Goal: Check status: Check status

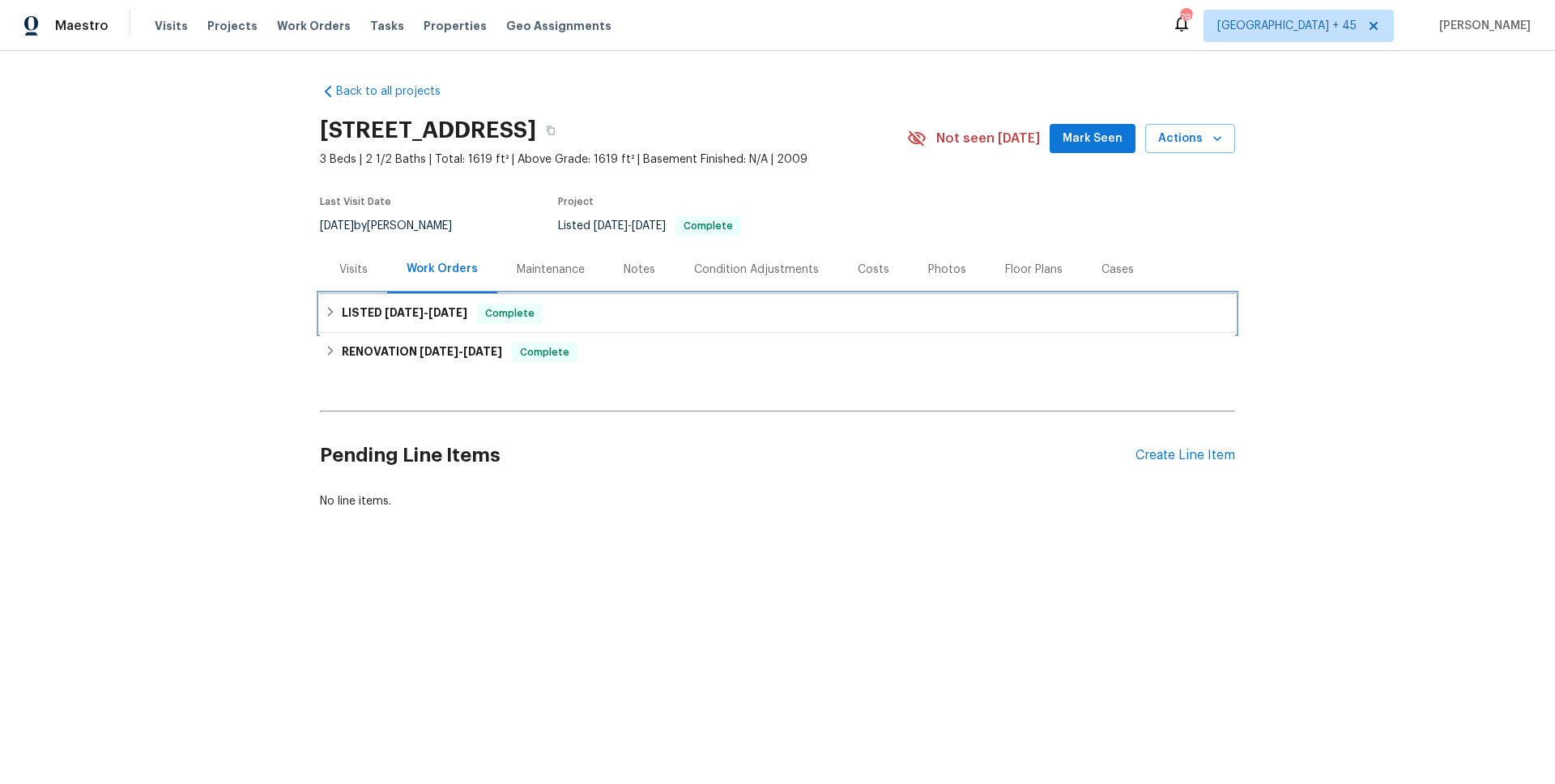
click at [423, 314] on span "[DATE]" at bounding box center [404, 313] width 39 height 12
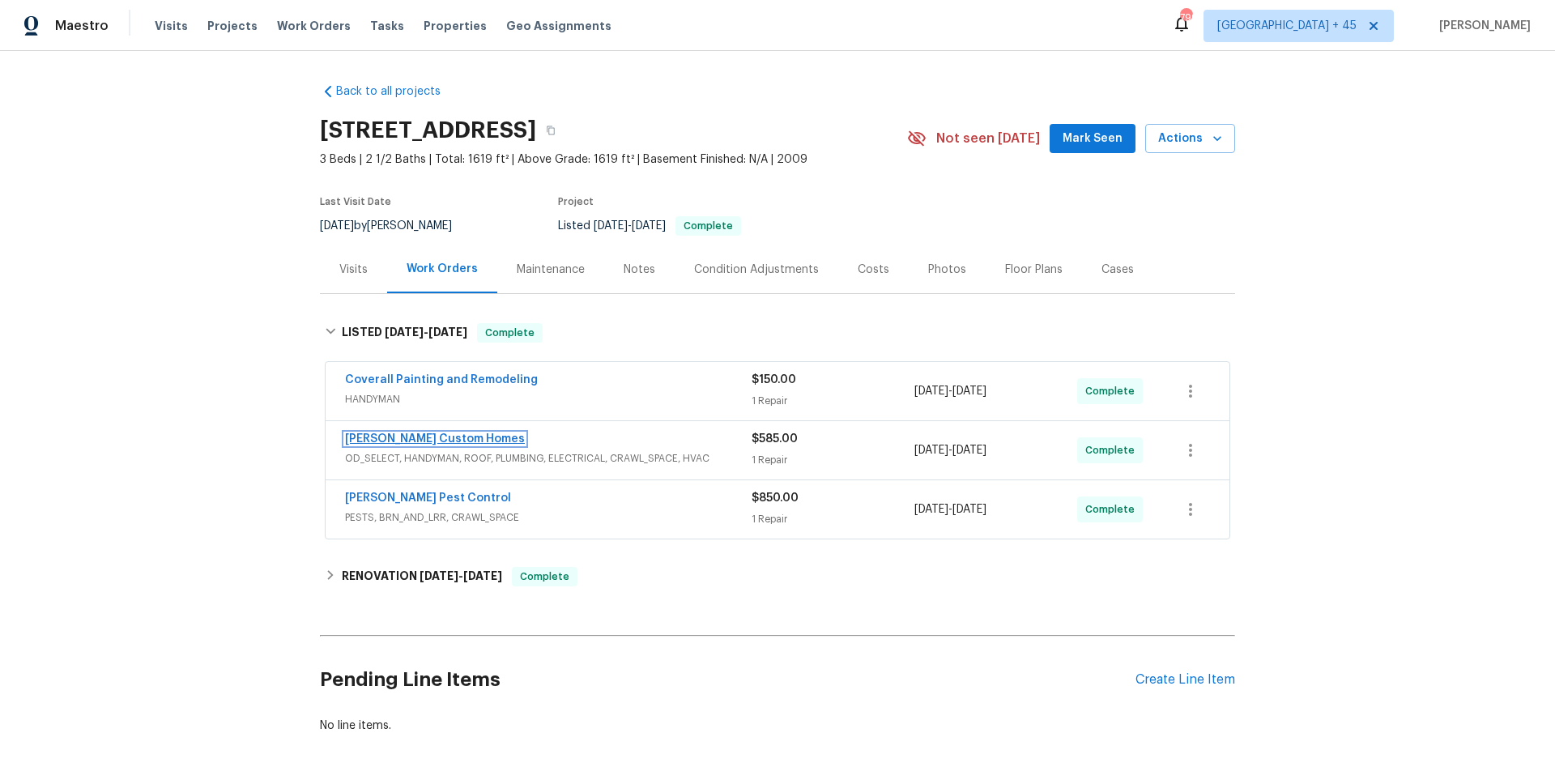
click at [417, 442] on link "[PERSON_NAME] Custom Homes" at bounding box center [435, 439] width 180 height 12
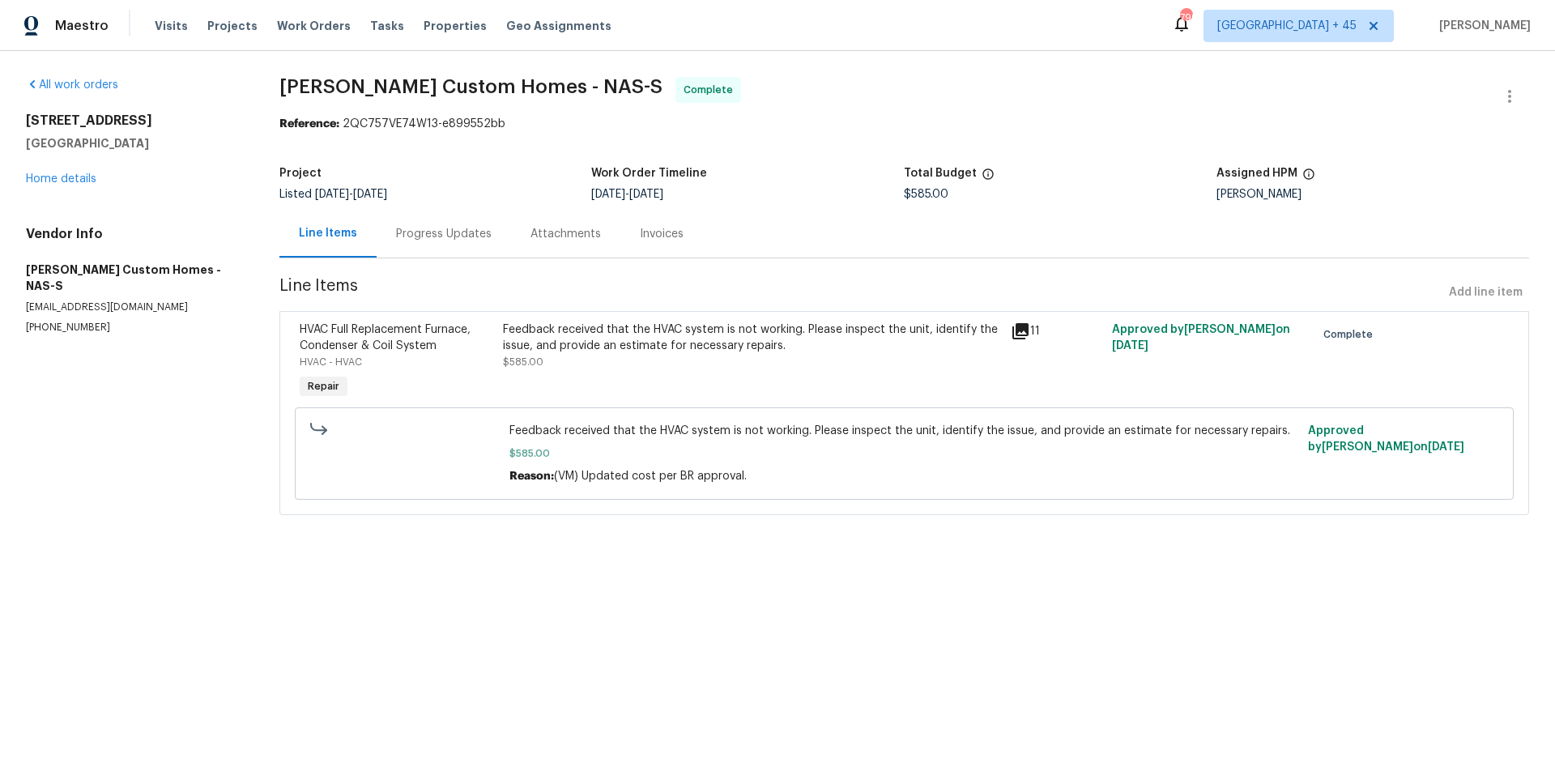
click at [441, 232] on div "Progress Updates" at bounding box center [444, 234] width 96 height 17
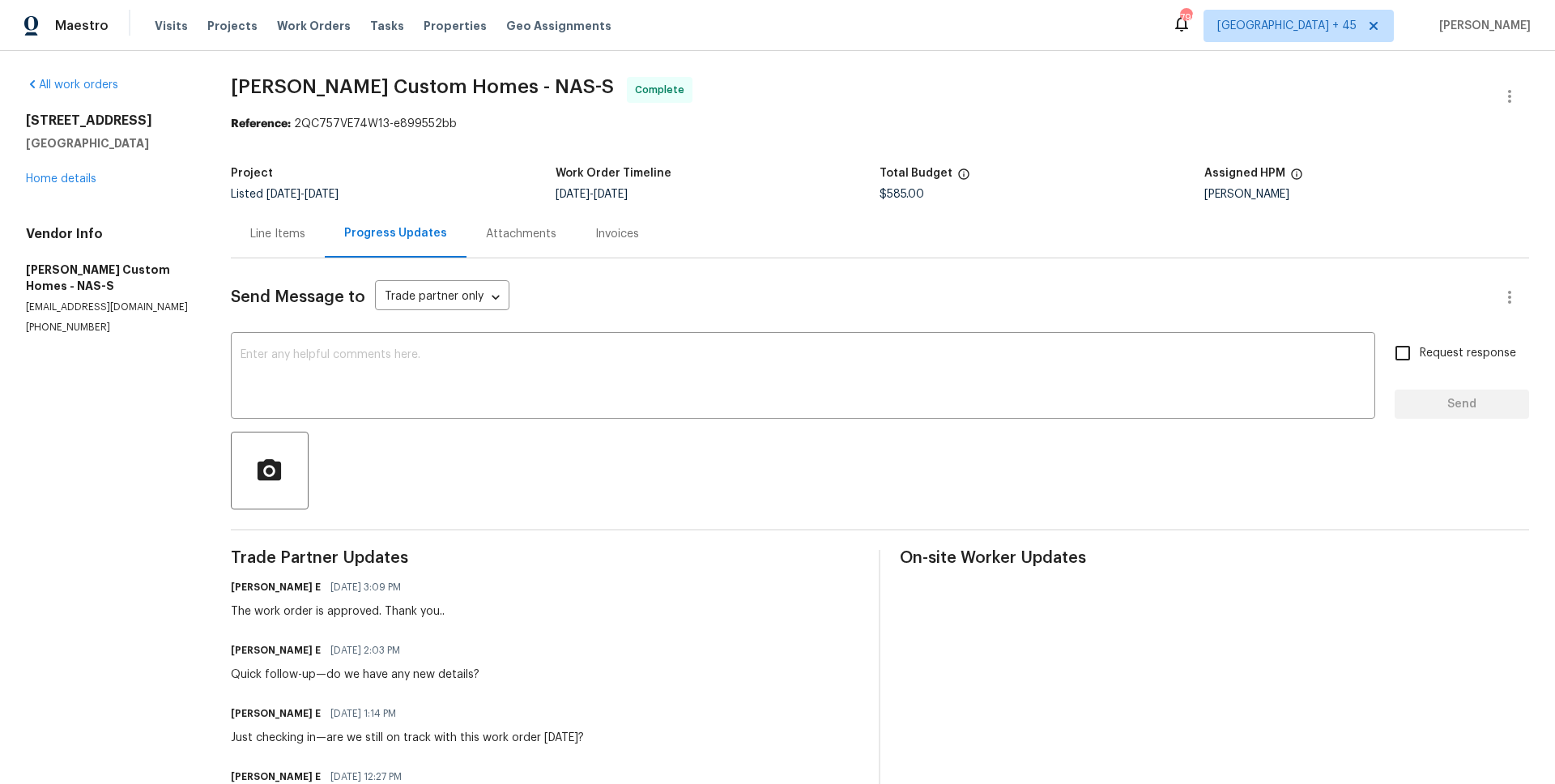
click at [595, 237] on div "Invoices" at bounding box center [617, 234] width 44 height 17
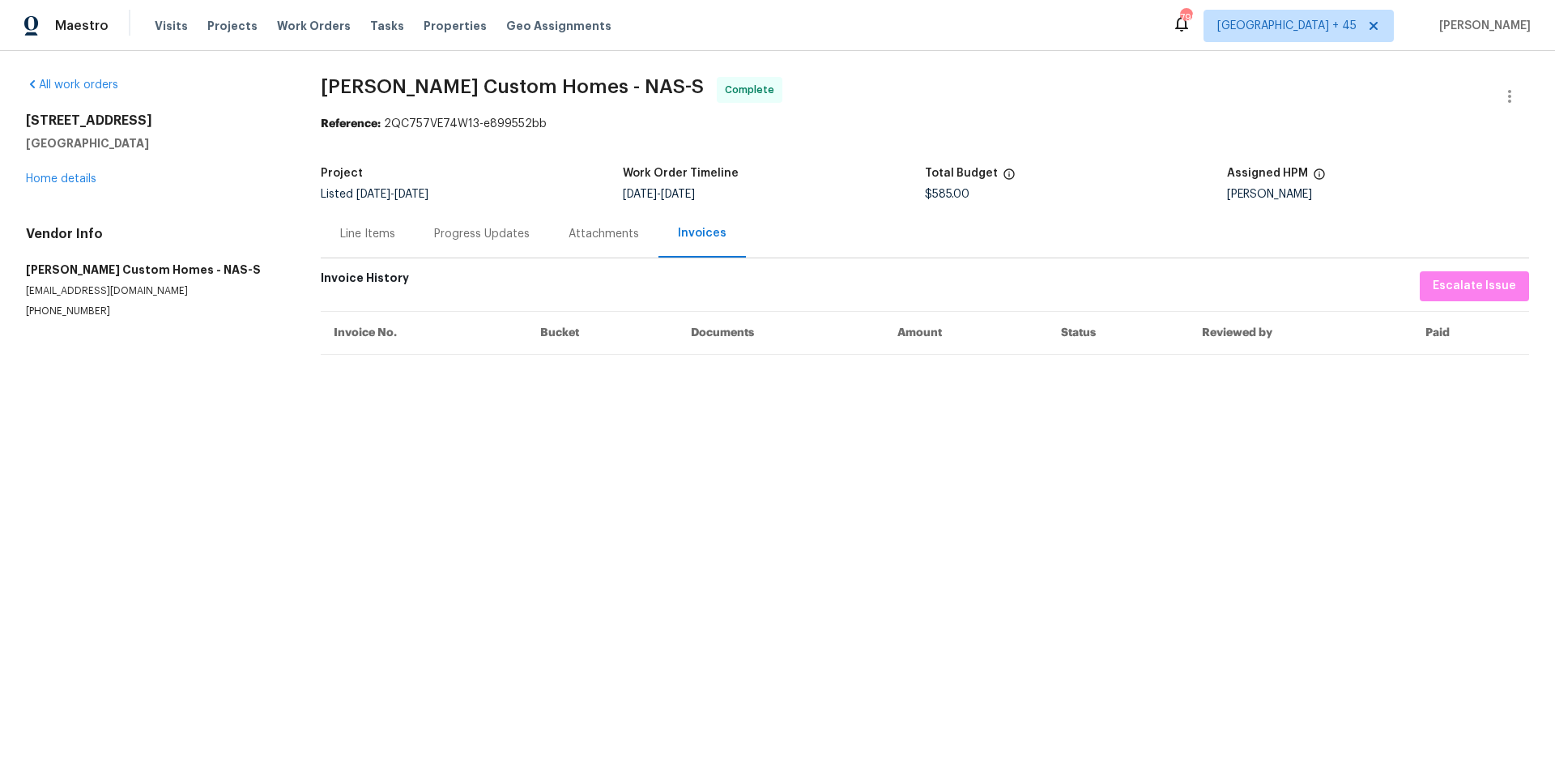
click at [487, 233] on div "Progress Updates" at bounding box center [482, 234] width 96 height 17
